Goal: Task Accomplishment & Management: Complete application form

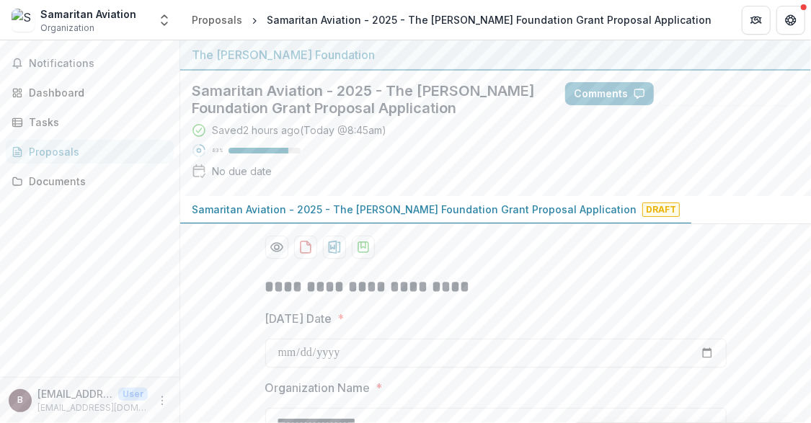
scroll to position [2636, 0]
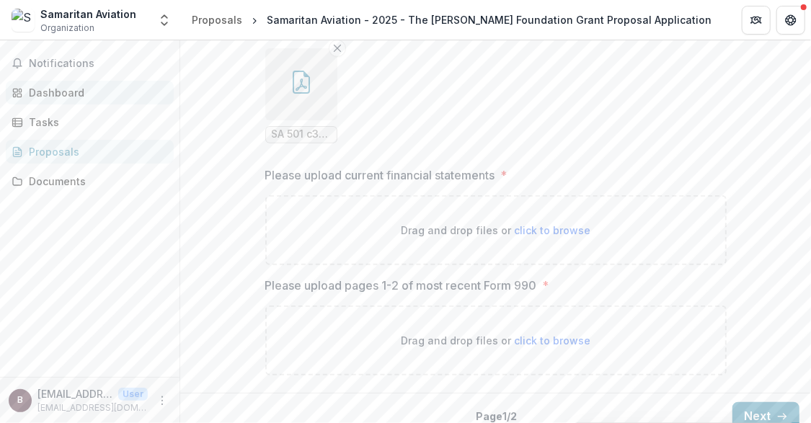
click at [63, 89] on div "Dashboard" at bounding box center [95, 92] width 133 height 15
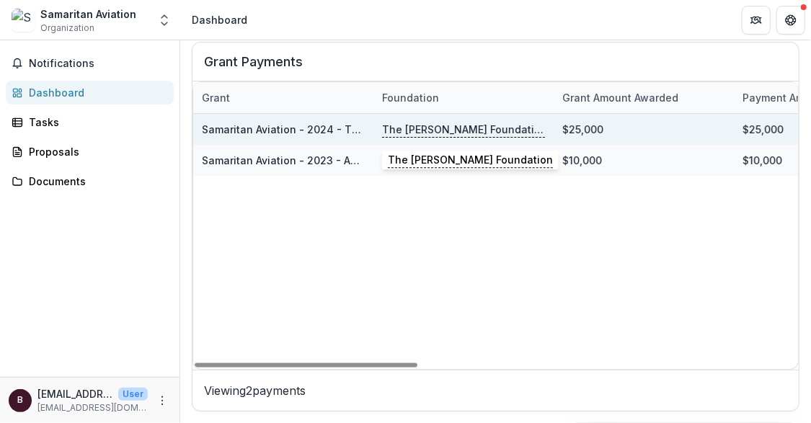
click at [422, 128] on p "The [PERSON_NAME] Foundation" at bounding box center [463, 130] width 163 height 16
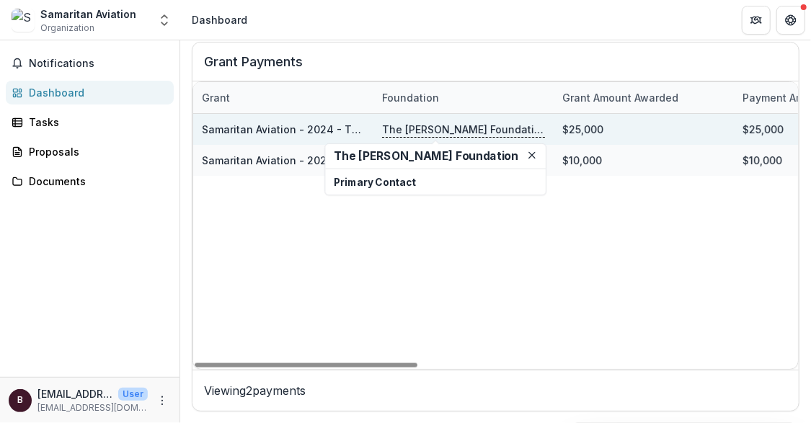
click at [471, 127] on p "The [PERSON_NAME] Foundation" at bounding box center [463, 130] width 163 height 16
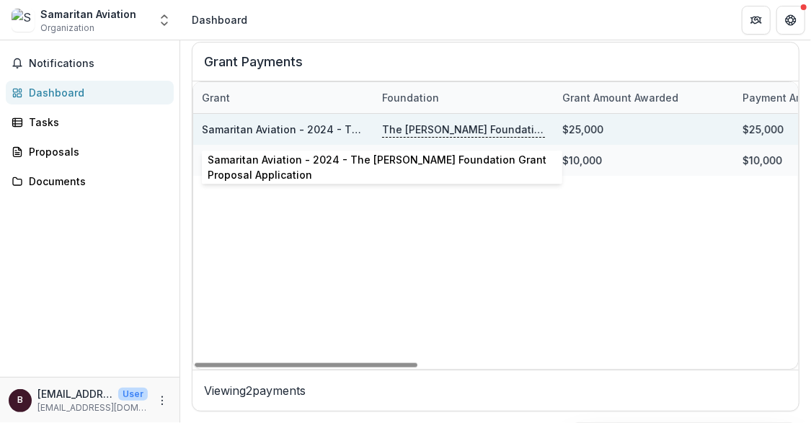
click at [287, 127] on link "Samaritan Aviation - 2024 - The [PERSON_NAME] Foundation Grant Proposal Applica…" at bounding box center [425, 129] width 446 height 12
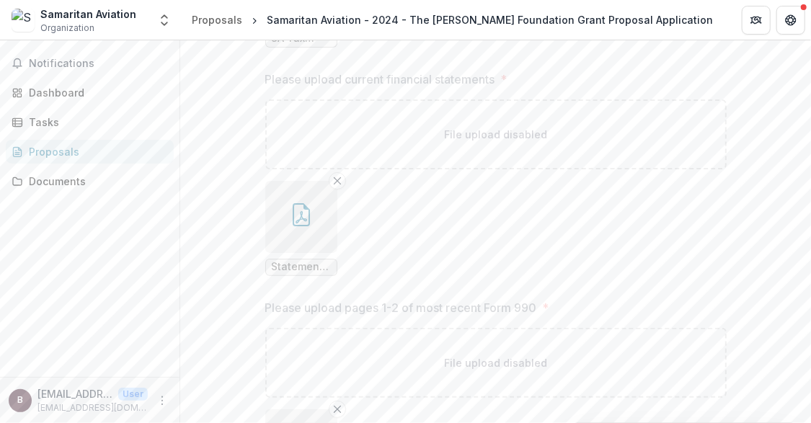
scroll to position [2510, 0]
click at [296, 227] on button "button" at bounding box center [301, 216] width 72 height 72
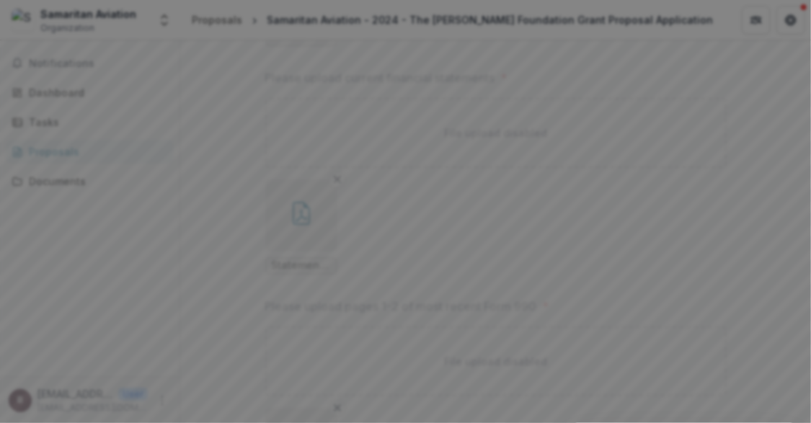
click at [790, 22] on icon "Close" at bounding box center [791, 17] width 9 height 9
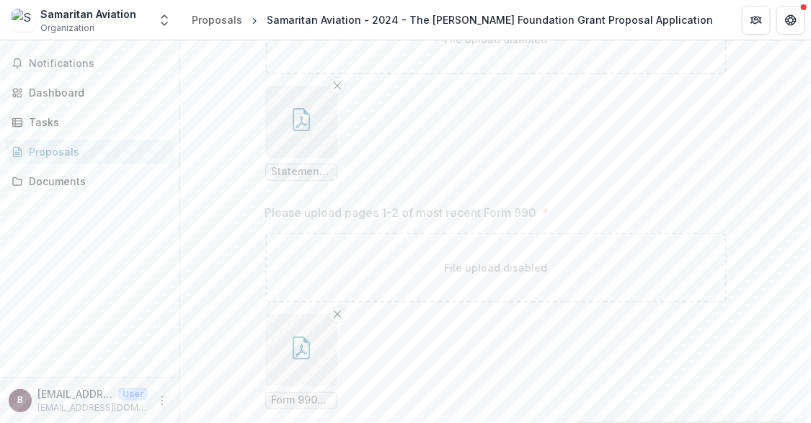
scroll to position [2665, 0]
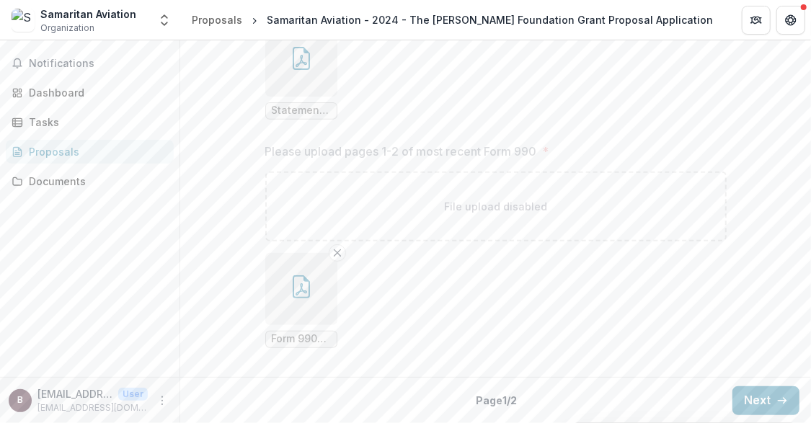
click at [320, 278] on button "button" at bounding box center [301, 289] width 72 height 72
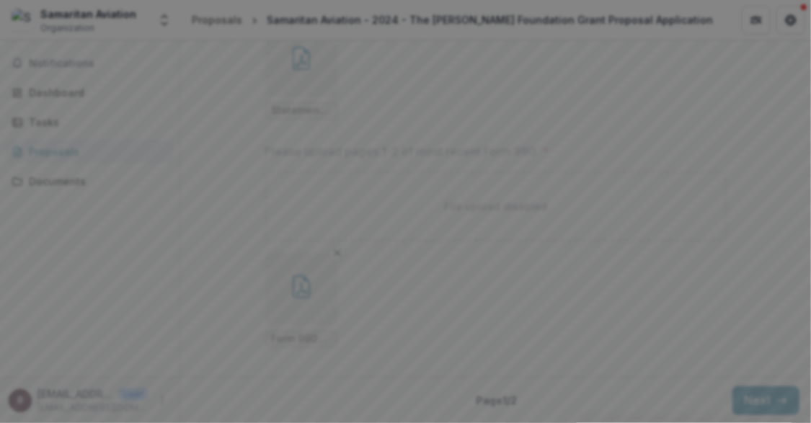
click at [789, 22] on icon "Close" at bounding box center [791, 17] width 9 height 9
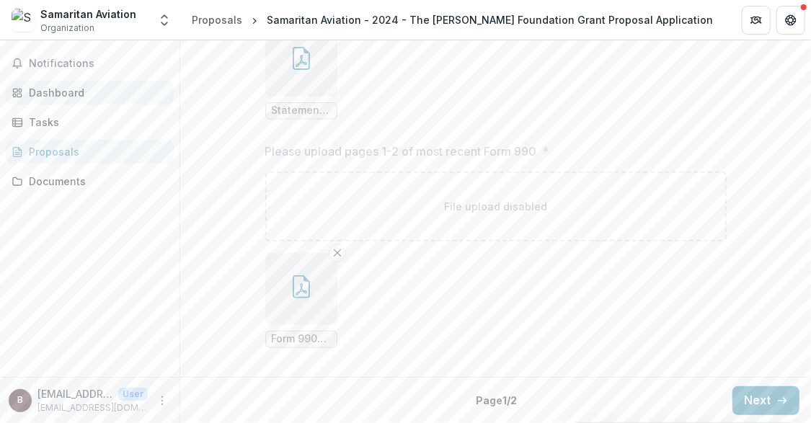
click at [68, 90] on div "Dashboard" at bounding box center [95, 92] width 133 height 15
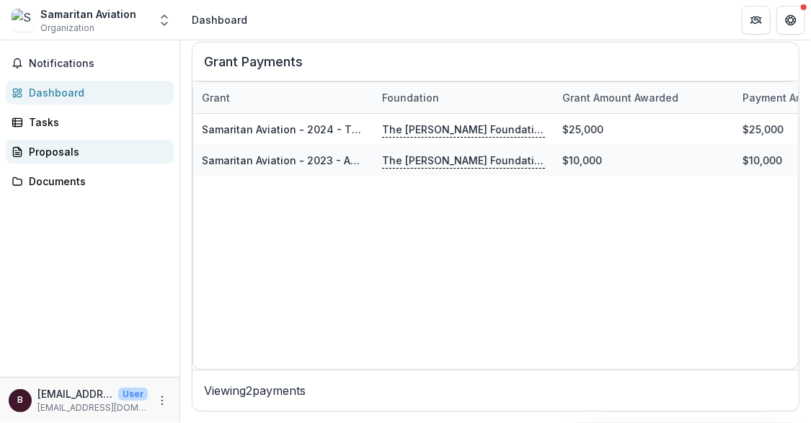
click at [50, 150] on div "Proposals" at bounding box center [95, 151] width 133 height 15
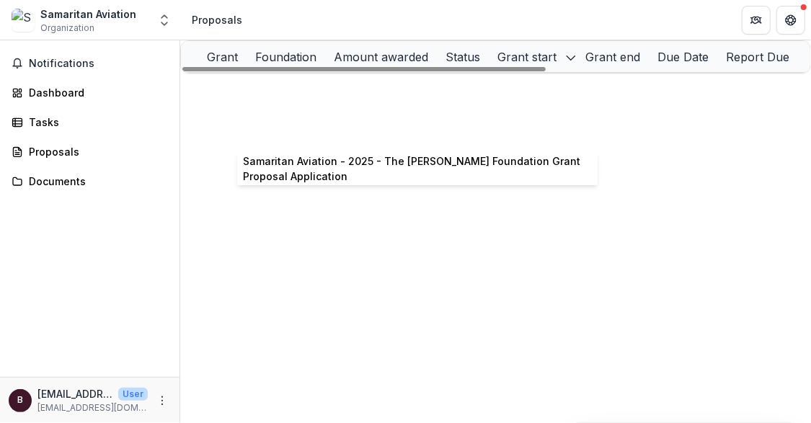
click at [306, 125] on link "Samaritan Aviation - 2025 - The [PERSON_NAME] Foundation Grant Proposal Applica…" at bounding box center [448, 119] width 445 height 12
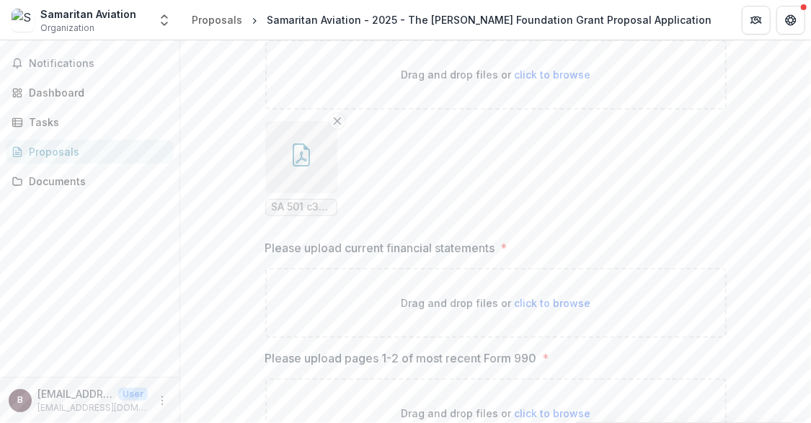
scroll to position [2636, 0]
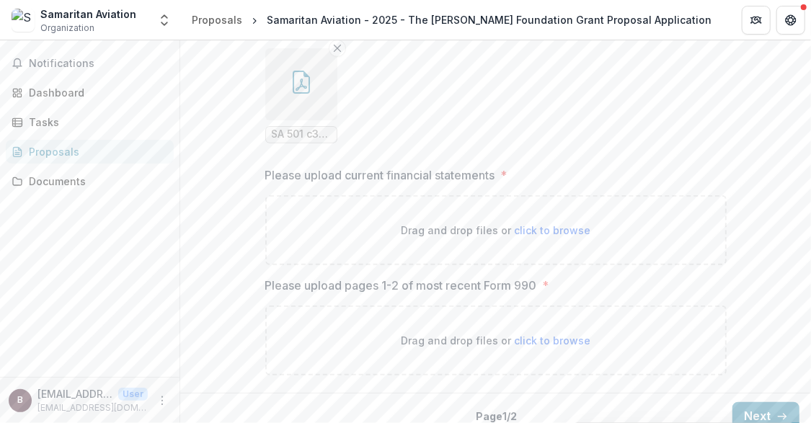
click at [534, 334] on span "click to browse" at bounding box center [552, 340] width 76 height 12
type input "**********"
click at [411, 195] on div "Drag and drop files or click to browse" at bounding box center [495, 230] width 461 height 70
